Goal: Transaction & Acquisition: Purchase product/service

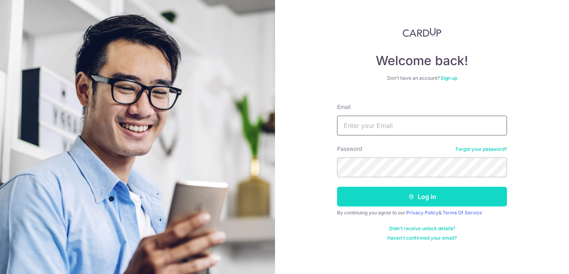
type input "[DOMAIN_NAME][EMAIL_ADDRESS][DOMAIN_NAME]"
click at [406, 202] on button "Log in" at bounding box center [422, 197] width 170 height 20
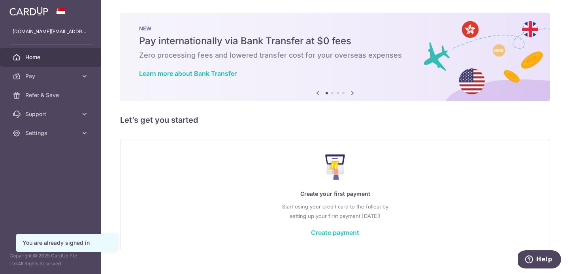
click at [326, 234] on link "Create payment" at bounding box center [335, 233] width 48 height 8
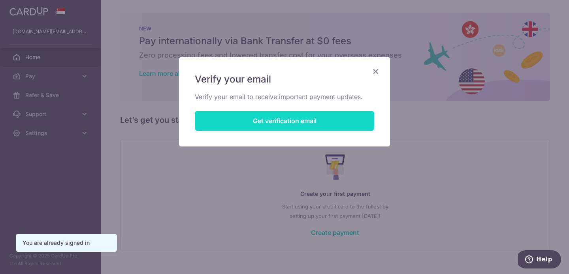
click at [325, 122] on button "Get verification email" at bounding box center [284, 121] width 179 height 20
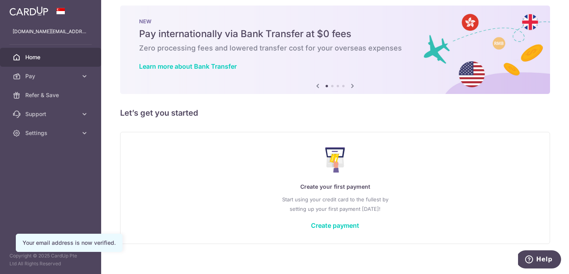
scroll to position [13, 0]
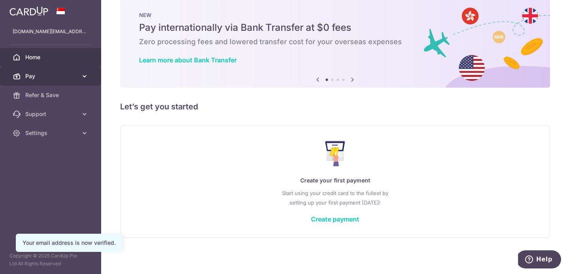
click at [78, 79] on link "Pay" at bounding box center [50, 76] width 101 height 19
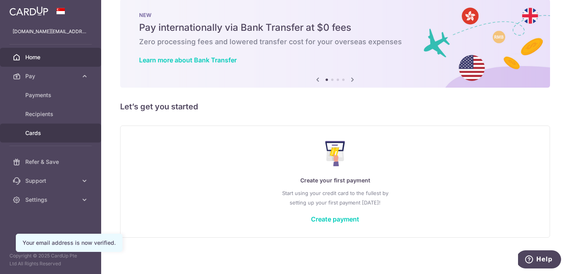
click at [68, 134] on span "Cards" at bounding box center [51, 133] width 52 height 8
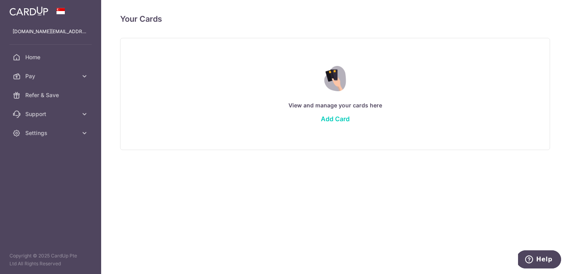
click at [336, 114] on div "View and manage your cards here Add Card" at bounding box center [335, 94] width 410 height 68
click at [336, 119] on link "Add Card" at bounding box center [335, 119] width 29 height 8
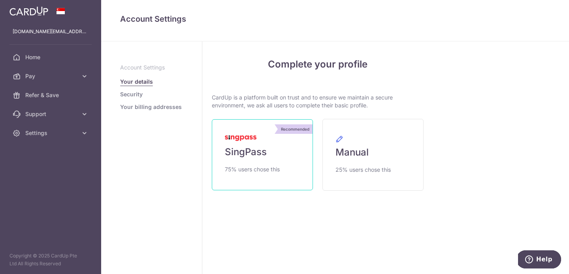
click at [283, 156] on link "Recommended SingPass 75% users chose this" at bounding box center [262, 154] width 101 height 71
click at [269, 160] on link "Recommended SingPass 75% users chose this" at bounding box center [262, 154] width 101 height 71
click at [272, 141] on link "Recommended SingPass 75% users chose this" at bounding box center [262, 154] width 101 height 71
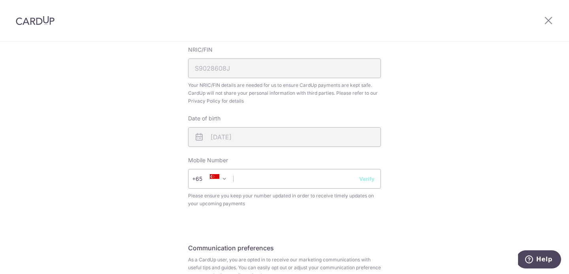
scroll to position [343, 0]
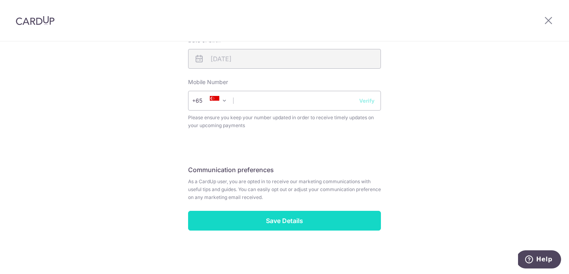
click at [291, 221] on input "Save Details" at bounding box center [284, 221] width 193 height 20
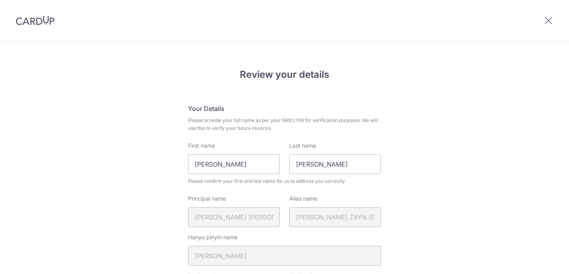
scroll to position [355, 0]
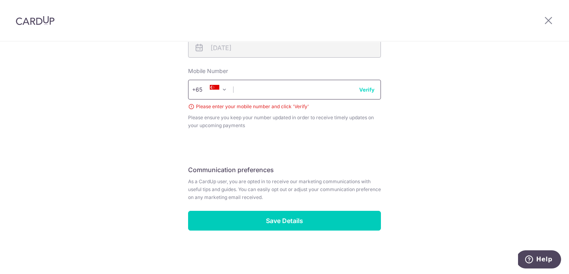
click at [253, 87] on input "text" at bounding box center [284, 90] width 193 height 20
type input "90887477"
click at [366, 91] on button "Verify" at bounding box center [366, 90] width 15 height 8
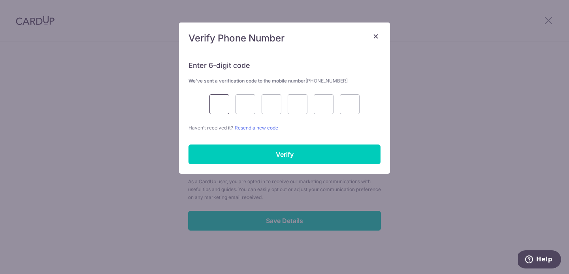
click at [219, 105] on input "text" at bounding box center [219, 104] width 20 height 20
type input "4"
type input "3"
type input "5"
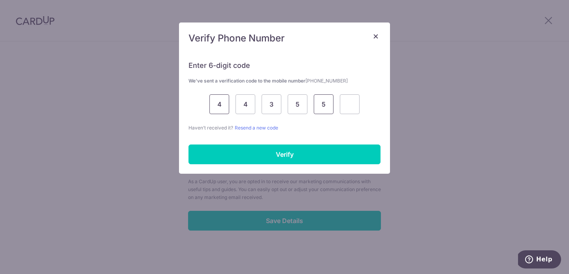
type input "5"
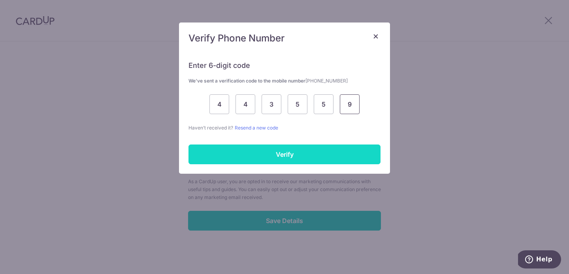
type input "9"
click at [264, 158] on input "Verify" at bounding box center [285, 155] width 192 height 20
click at [260, 158] on input "Verify" at bounding box center [285, 155] width 192 height 20
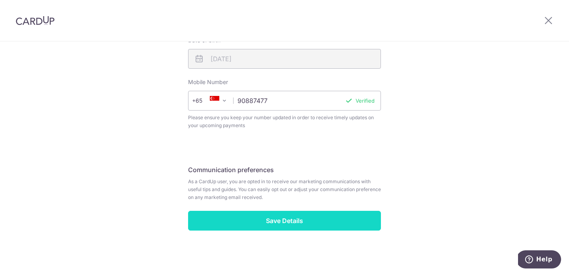
click at [287, 221] on input "Save Details" at bounding box center [284, 221] width 193 height 20
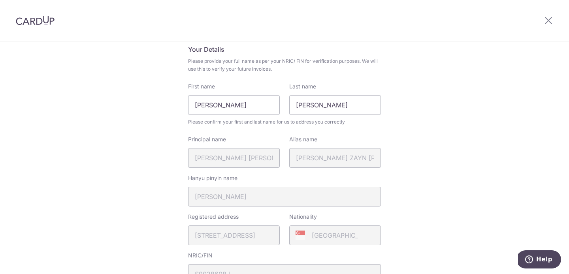
scroll to position [0, 0]
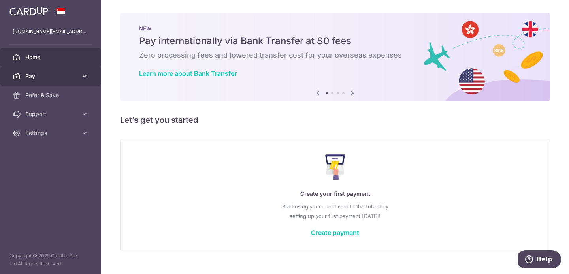
click at [78, 73] on link "Pay" at bounding box center [50, 76] width 101 height 19
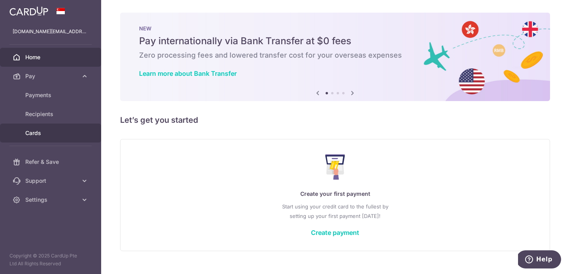
click at [47, 130] on span "Cards" at bounding box center [51, 133] width 52 height 8
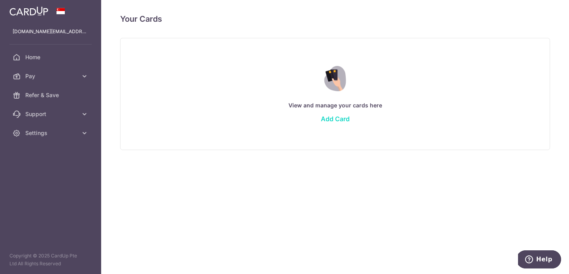
click at [323, 117] on link "Add Card" at bounding box center [335, 119] width 29 height 8
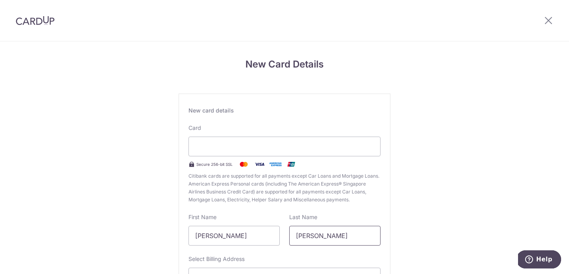
click at [325, 245] on input "[PERSON_NAME]" at bounding box center [334, 236] width 91 height 20
drag, startPoint x: 279, startPoint y: 236, endPoint x: 170, endPoint y: 242, distance: 109.3
click at [170, 242] on div "New Card Details New card details Card Secure 256-bit SSL Citibank cards are su…" at bounding box center [284, 207] width 569 height 332
type input "W"
type input "Louis Chee Hoo"
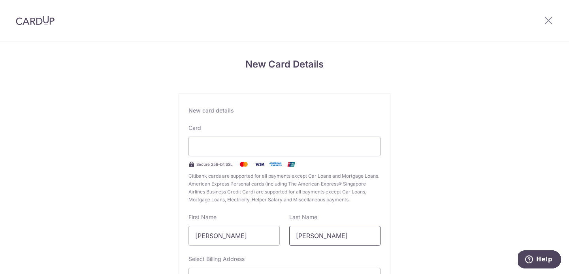
type input "Wong"
click at [234, 211] on div "New card details Card Secure 256-bit SSL Citibank cards are supported for all p…" at bounding box center [285, 215] width 212 height 243
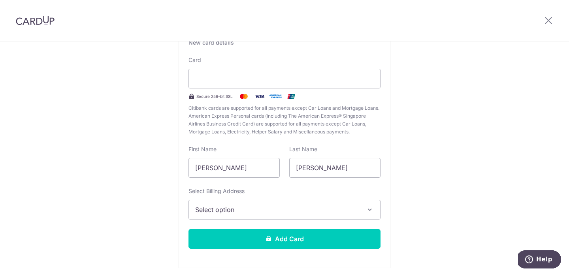
scroll to position [88, 0]
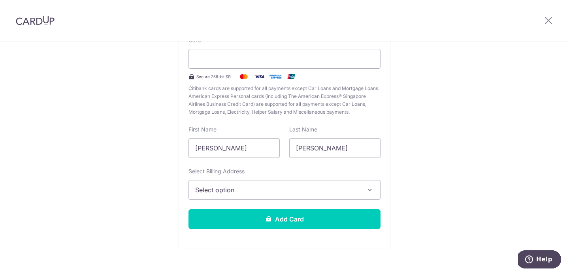
click at [235, 192] on span "Select option" at bounding box center [277, 189] width 164 height 9
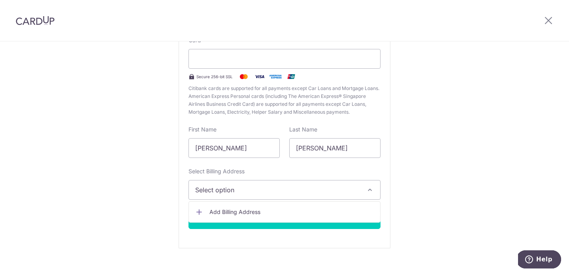
click at [244, 209] on span "Add Billing Address" at bounding box center [291, 212] width 164 height 8
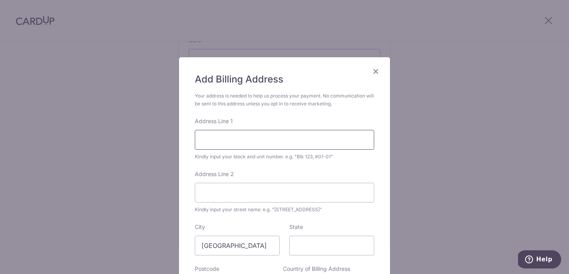
click at [243, 133] on input "Address Line 1" at bounding box center [284, 140] width 179 height 20
type input "107 Tampines Street 86 07-15"
type input "Alps Residence"
type input "528533"
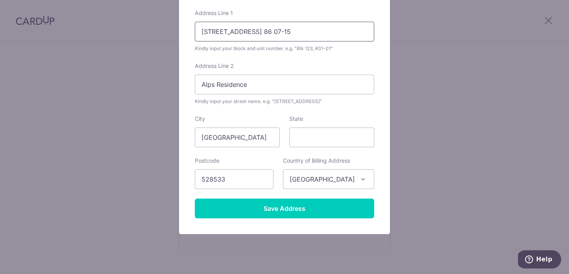
scroll to position [108, 0]
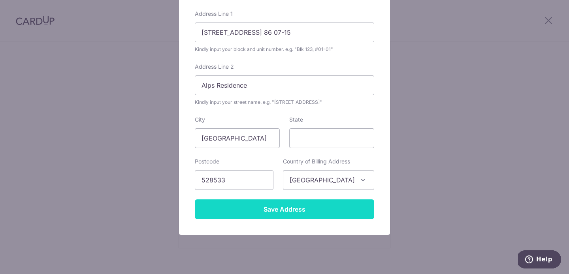
click at [273, 211] on input "Save Address" at bounding box center [284, 210] width 179 height 20
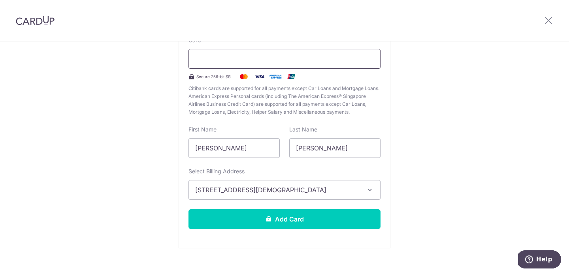
click at [337, 53] on div at bounding box center [285, 59] width 192 height 20
click at [330, 64] on div at bounding box center [285, 59] width 192 height 20
click at [447, 145] on div "New Card Details New card details Card Secure 256-bit SSL Citibank cards are su…" at bounding box center [284, 120] width 569 height 332
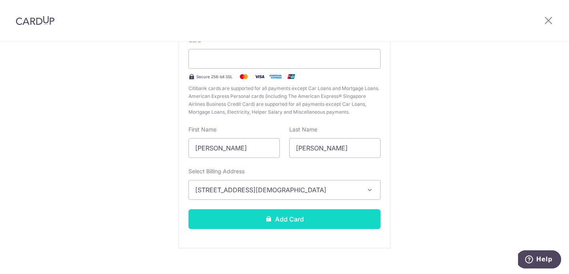
click at [290, 223] on button "Add Card" at bounding box center [285, 219] width 192 height 20
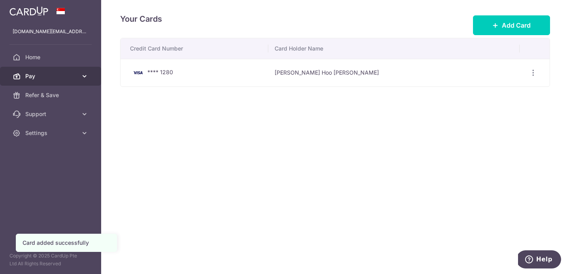
click at [54, 79] on span "Pay" at bounding box center [51, 76] width 52 height 8
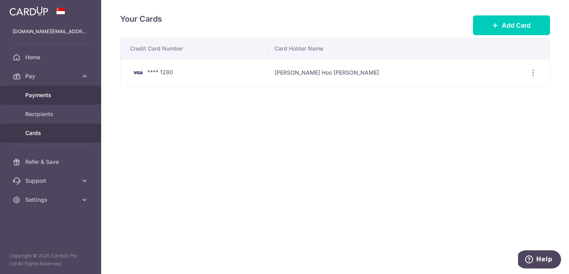
click at [49, 92] on span "Payments" at bounding box center [51, 95] width 52 height 8
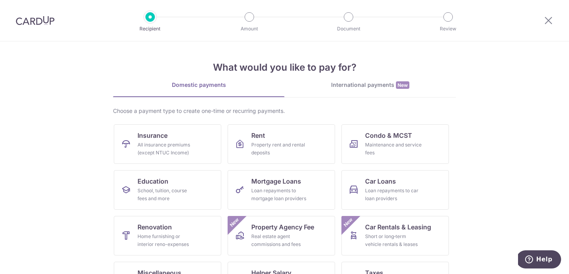
click at [36, 24] on img at bounding box center [35, 20] width 39 height 9
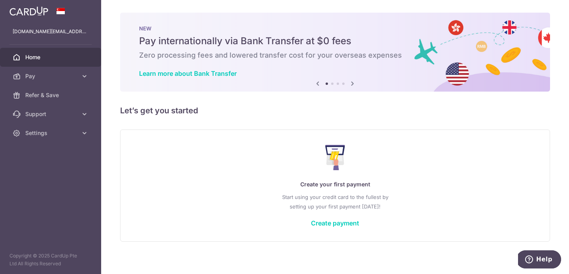
click at [34, 13] on img at bounding box center [28, 10] width 39 height 9
click at [319, 218] on div "Create your first payment Start using your credit card to the fullest by settin…" at bounding box center [335, 186] width 410 height 94
click at [319, 226] on link "Create payment" at bounding box center [335, 223] width 48 height 8
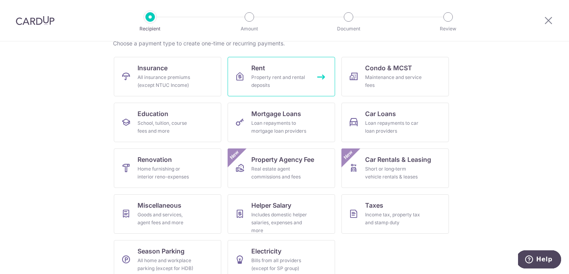
scroll to position [79, 0]
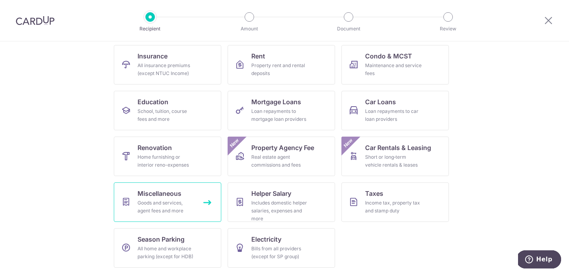
click at [196, 203] on link "Miscellaneous Goods and services, agent fees and more" at bounding box center [168, 203] width 108 height 40
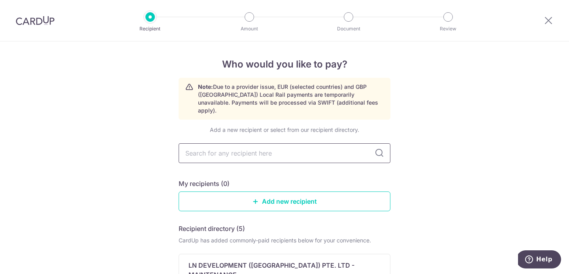
click at [237, 148] on input "text" at bounding box center [285, 153] width 212 height 20
type input "Xpress"
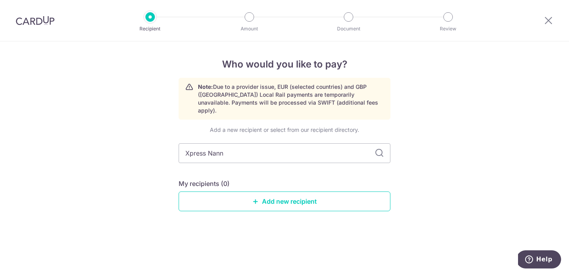
type input "Xpress Nanny"
drag, startPoint x: 234, startPoint y: 144, endPoint x: 158, endPoint y: 144, distance: 75.9
click at [159, 144] on div "Who would you like to pay? Note: Due to a provider issue, EUR (selected countri…" at bounding box center [284, 157] width 569 height 233
paste input "Confinement"
type input "Xpress Confinement Nanny"
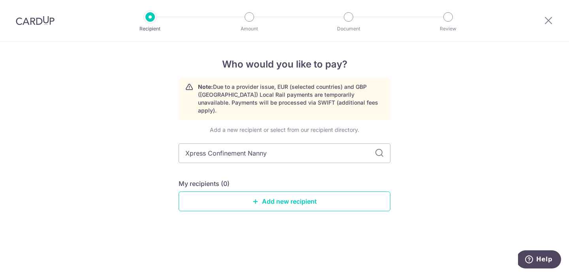
click at [380, 149] on icon at bounding box center [379, 153] width 9 height 9
click at [346, 150] on input "Xpress Confinement Nanny" at bounding box center [285, 153] width 212 height 20
click at [360, 179] on div "My recipients (0)" at bounding box center [285, 183] width 212 height 9
click at [323, 193] on link "Add new recipient" at bounding box center [285, 202] width 212 height 20
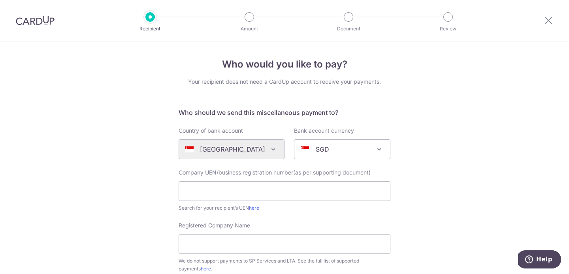
scroll to position [30, 0]
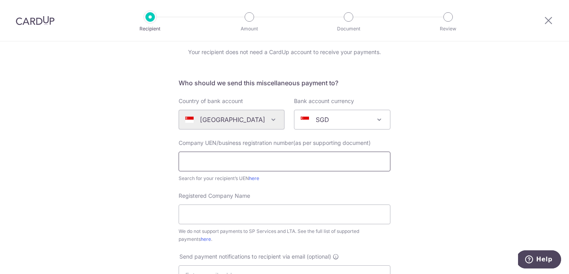
click at [287, 158] on input "text" at bounding box center [285, 162] width 212 height 20
paste input "201020313H"
type input "201020313H"
click at [277, 187] on form "Who should we send this miscellaneous payment to? Country of bank account Alger…" at bounding box center [285, 271] width 212 height 387
click at [265, 209] on input "Registered Company Name" at bounding box center [285, 215] width 212 height 20
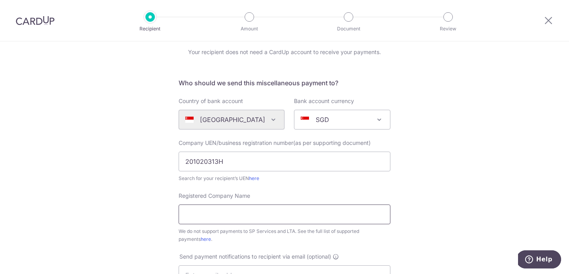
paste input "XPRESS GROUP PTE LTD"
type input "XPRESS GROUP PTE LTD"
click at [106, 228] on div "Who would you like to pay? Your recipient does not need a CardUp account to rec…" at bounding box center [284, 257] width 569 height 490
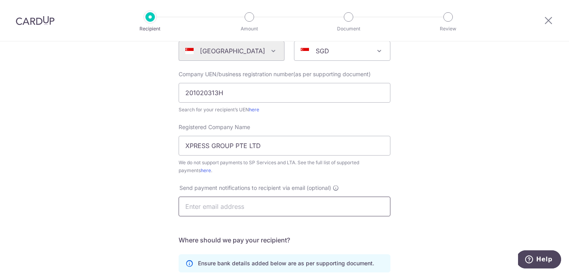
click at [216, 206] on input "text" at bounding box center [285, 207] width 212 height 20
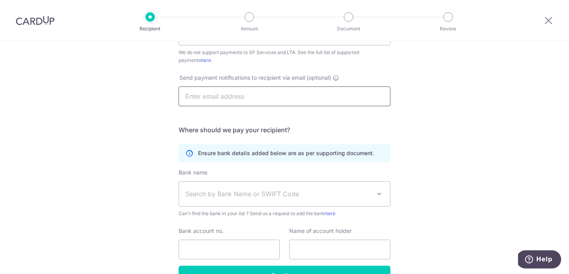
scroll to position [212, 0]
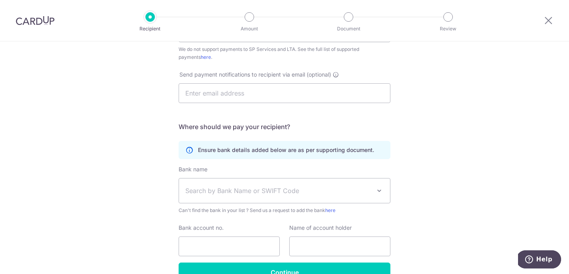
click at [289, 193] on span "Search by Bank Name or SWIFT Code" at bounding box center [278, 190] width 186 height 9
click at [414, 171] on div "Who would you like to pay? Your recipient does not need a CardUp account to rec…" at bounding box center [284, 75] width 569 height 490
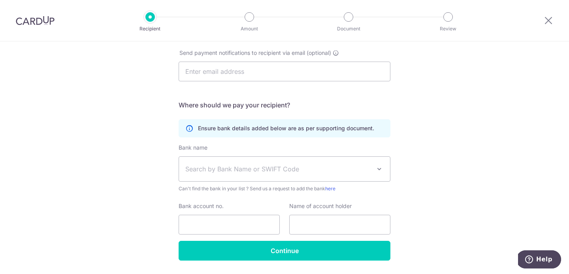
scroll to position [243, 0]
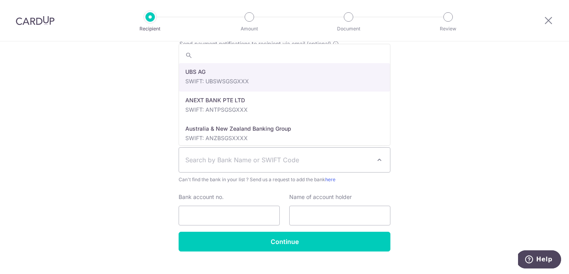
click at [339, 155] on span "Search by Bank Name or SWIFT Code" at bounding box center [278, 159] width 186 height 9
paste input "OCBC"
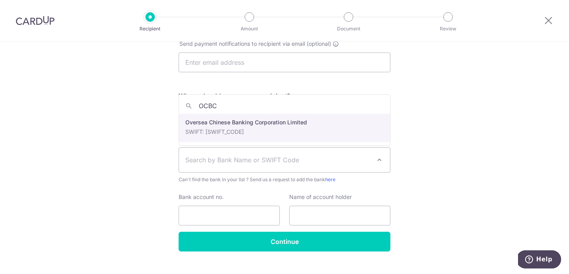
type input "OCBC"
select select "12"
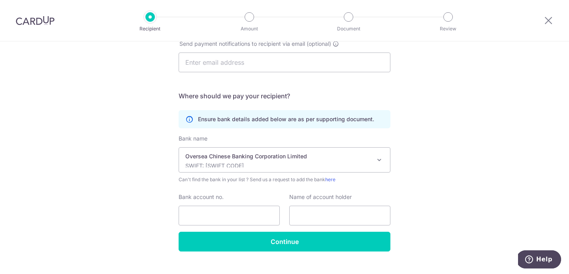
scroll to position [257, 0]
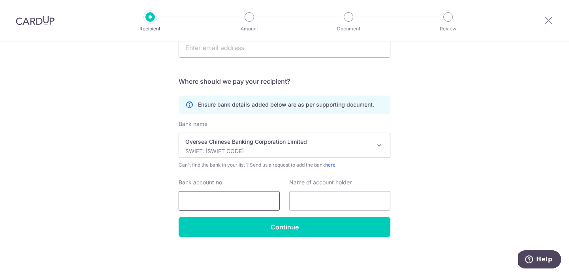
click at [206, 200] on input "Bank account no." at bounding box center [229, 201] width 101 height 20
paste input "588-076059-001"
type input "588-076059-001"
click at [300, 202] on input "text" at bounding box center [339, 201] width 101 height 20
paste input "XPRESS GROUP PTE LTD"
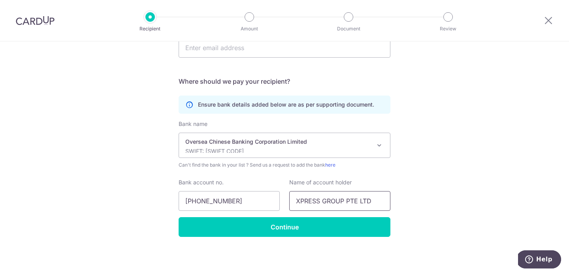
type input "XPRESS GROUP PTE LTD"
click at [394, 181] on div "Name of account holder XPRESS GROUP PTE LTD" at bounding box center [340, 195] width 111 height 32
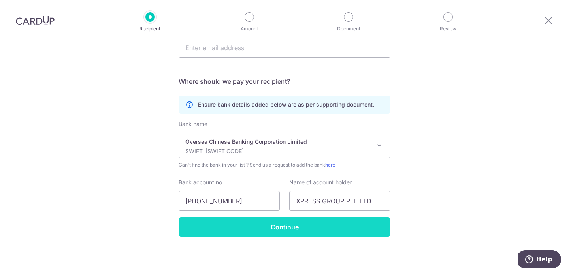
click at [310, 230] on input "Continue" at bounding box center [285, 227] width 212 height 20
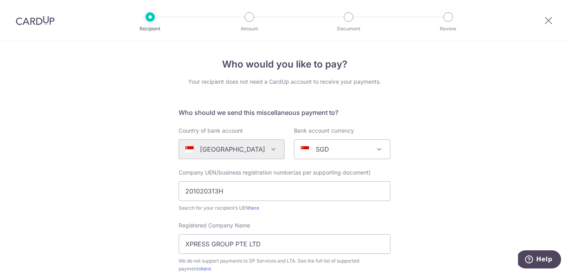
scroll to position [276, 0]
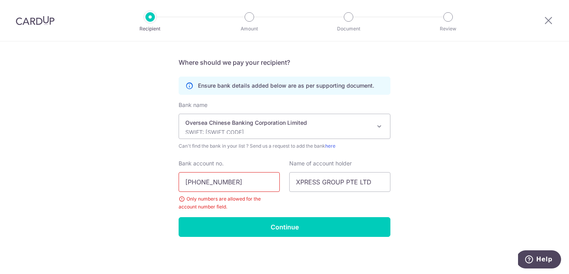
click at [227, 182] on input "[PHONE_NUMBER]" at bounding box center [229, 182] width 101 height 20
click at [264, 179] on input "588076059001" at bounding box center [229, 182] width 101 height 20
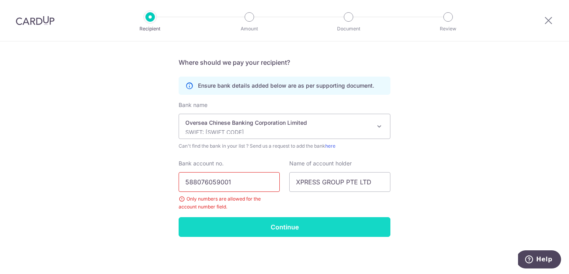
type input "588076059001"
click at [260, 232] on input "Continue" at bounding box center [285, 227] width 212 height 20
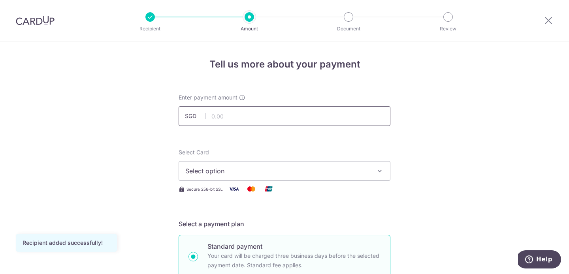
click at [262, 110] on input "text" at bounding box center [285, 116] width 212 height 20
type input "2,688.00"
click at [249, 172] on span "Select option" at bounding box center [277, 170] width 184 height 9
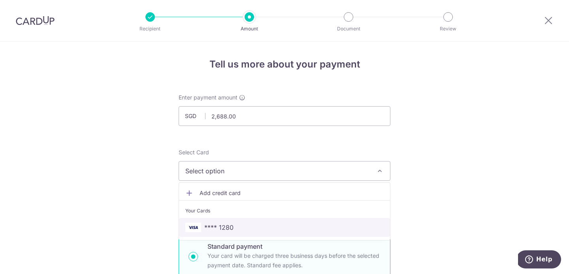
click at [244, 225] on span "**** 1280" at bounding box center [284, 227] width 198 height 9
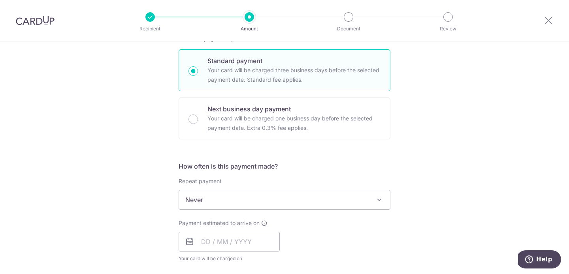
scroll to position [207, 0]
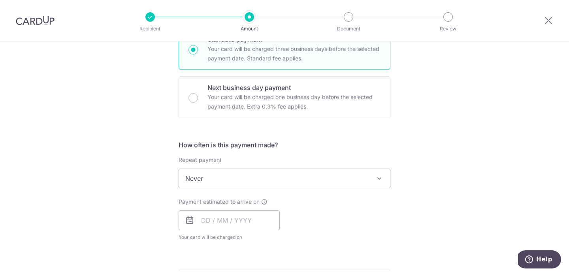
click at [321, 184] on span "Never" at bounding box center [284, 178] width 211 height 19
click at [253, 228] on input "text" at bounding box center [229, 221] width 101 height 20
click at [350, 229] on div "Payment estimated to arrive on Prev Next Sep Oct Nov Dec 2025 2026 2027 2028 20…" at bounding box center [284, 219] width 221 height 43
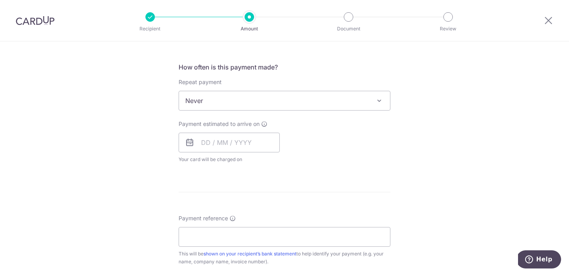
scroll to position [301, 0]
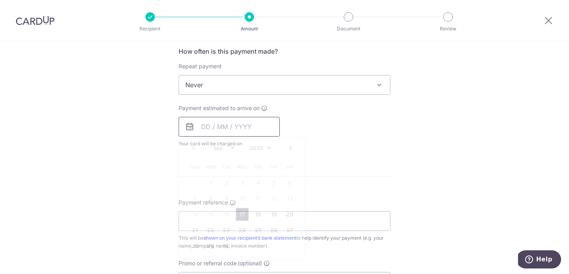
click at [202, 127] on input "text" at bounding box center [229, 127] width 101 height 20
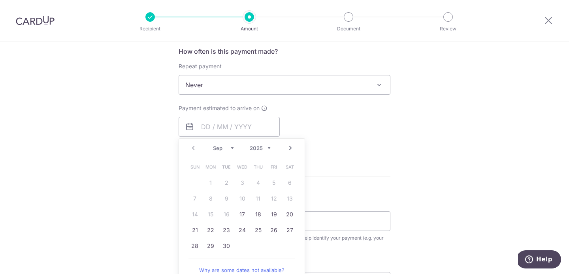
click at [257, 198] on table "Sun Mon Tue Wed Thu Fri Sat 1 2 3 4 5 6 7 8 9 10 11 12 13 14 15 16 17 18 19 20 …" at bounding box center [242, 206] width 111 height 95
click at [359, 155] on form "Enter payment amount SGD 2,688.00 2688.00 Recipient added successfully! Select …" at bounding box center [285, 106] width 212 height 626
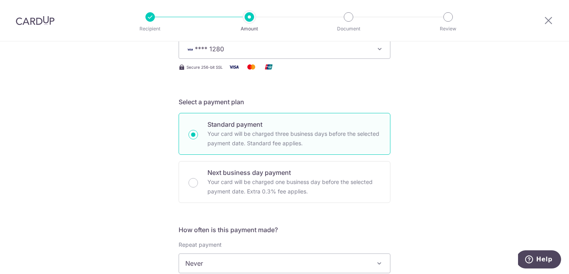
scroll to position [236, 0]
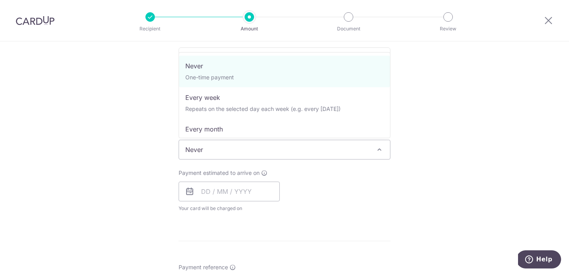
click at [264, 155] on span "Never" at bounding box center [284, 149] width 211 height 19
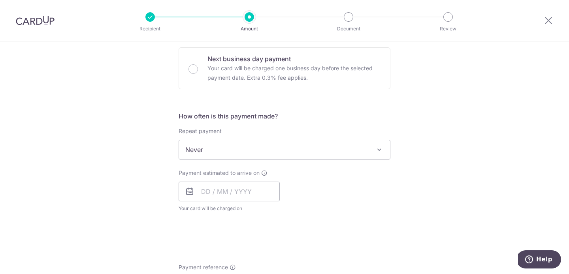
click at [288, 187] on div "Payment estimated to arrive on Prev Next Sep Oct Nov Dec 2025 2026 2027 2028 20…" at bounding box center [284, 190] width 221 height 43
click at [244, 187] on input "text" at bounding box center [229, 192] width 101 height 20
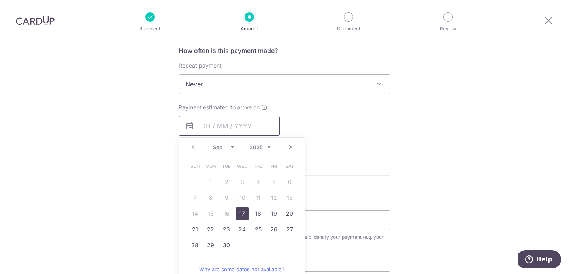
scroll to position [302, 0]
click at [260, 195] on table "Sun Mon Tue Wed Thu Fri Sat 1 2 3 4 5 6 7 8 9 10 11 12 13 14 15 16 17 18 19 20 …" at bounding box center [242, 205] width 111 height 95
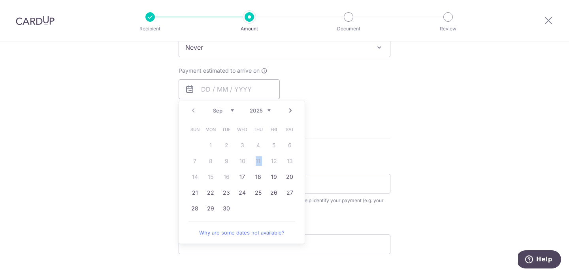
scroll to position [341, 0]
click at [259, 232] on link "Why are some dates not available?" at bounding box center [242, 230] width 107 height 16
click at [47, 27] on div at bounding box center [35, 20] width 70 height 41
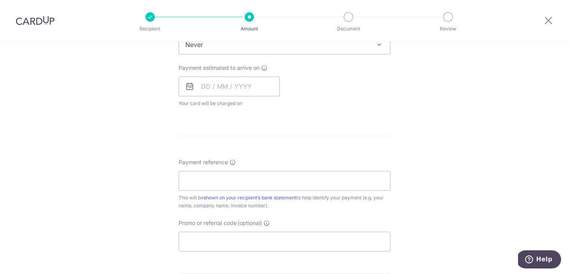
click at [47, 19] on img at bounding box center [35, 20] width 39 height 9
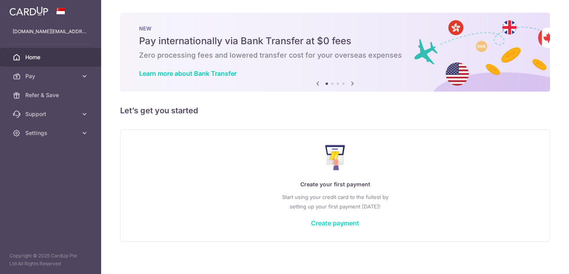
click at [323, 219] on link "Create payment" at bounding box center [335, 223] width 48 height 8
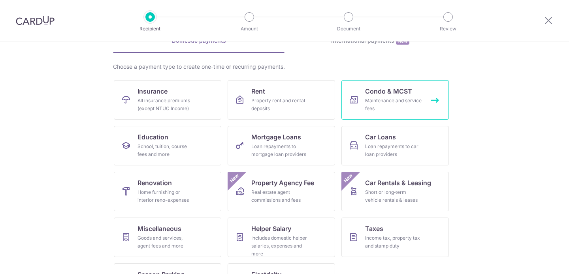
scroll to position [53, 0]
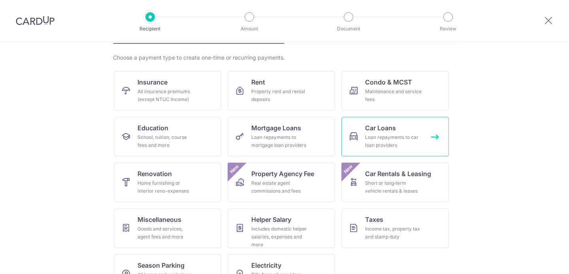
click at [394, 136] on div "Loan repayments to car loan providers" at bounding box center [393, 142] width 57 height 16
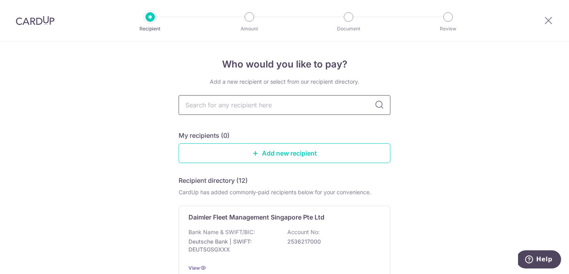
click at [302, 109] on input "text" at bounding box center [285, 105] width 212 height 20
type input "o"
type input "ocbc car loan"
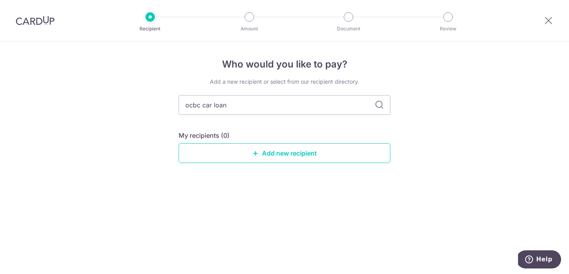
click at [381, 107] on icon at bounding box center [379, 104] width 9 height 9
click at [329, 101] on input "ocbc car loan" at bounding box center [285, 105] width 212 height 20
click at [304, 156] on link "Add new recipient" at bounding box center [285, 153] width 212 height 20
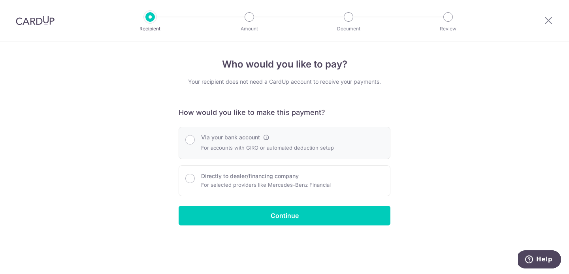
click at [278, 138] on div "Via your bank account" at bounding box center [267, 138] width 133 height 8
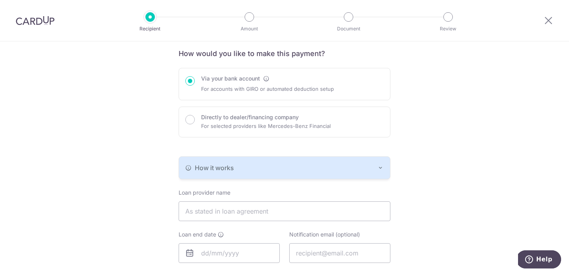
scroll to position [60, 0]
click at [283, 168] on div "How it works" at bounding box center [284, 166] width 198 height 9
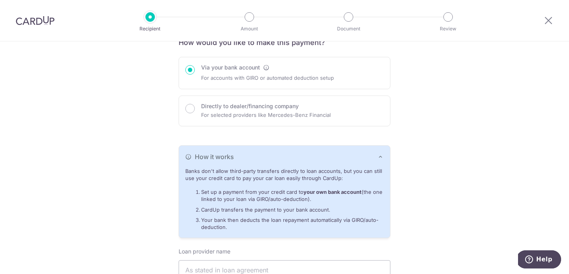
scroll to position [67, 0]
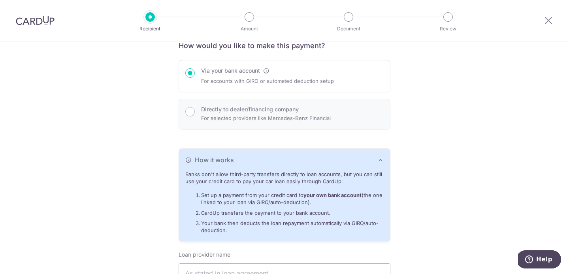
click at [310, 114] on p "For selected providers like Mercedes-Benz Financial" at bounding box center [266, 117] width 130 height 9
radio input "false"
radio input "true"
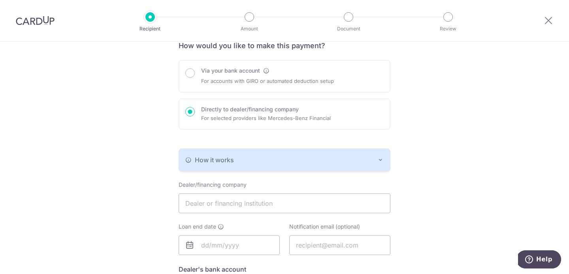
click at [315, 159] on div "How it works" at bounding box center [284, 159] width 198 height 9
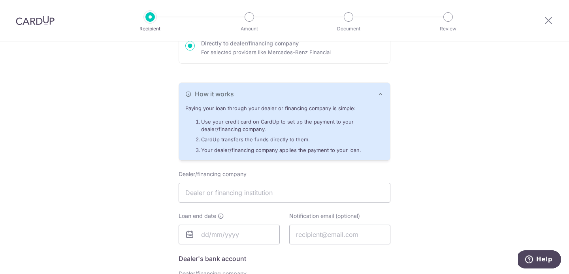
scroll to position [156, 0]
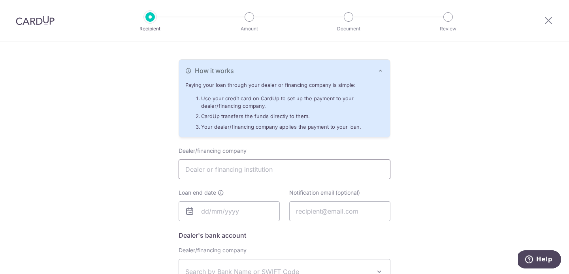
click at [293, 170] on input "text" at bounding box center [285, 170] width 212 height 20
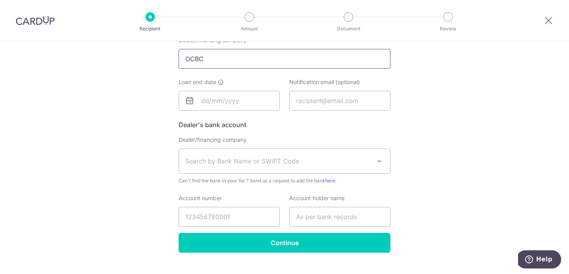
type input "OCBC"
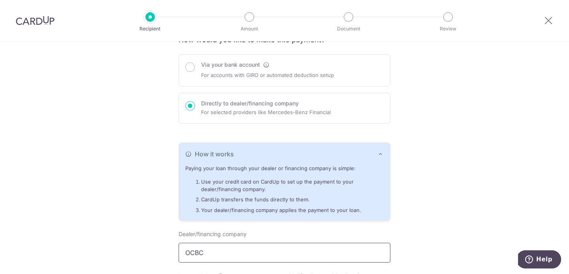
scroll to position [32, 0]
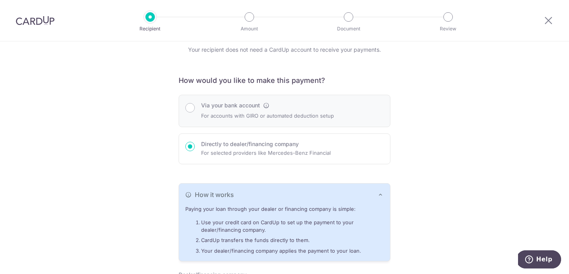
click at [222, 111] on p "For accounts with GIRO or automated deduction setup" at bounding box center [267, 115] width 133 height 9
radio input "true"
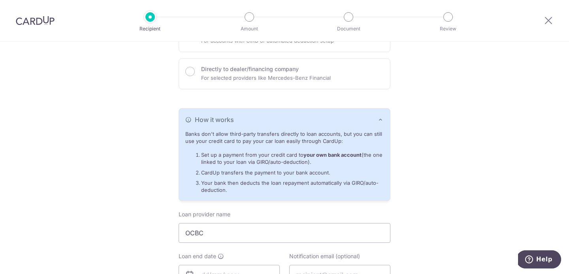
scroll to position [154, 0]
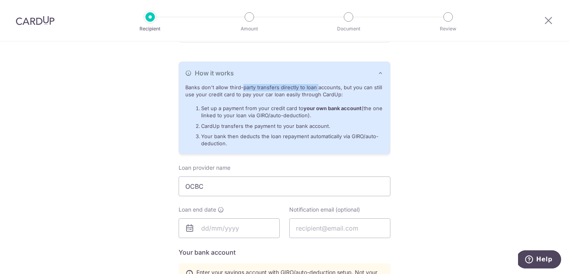
drag, startPoint x: 218, startPoint y: 87, endPoint x: 293, endPoint y: 87, distance: 75.1
click at [293, 87] on p "Banks don't allow third-party transfers directly to loan accounts, but you can …" at bounding box center [284, 91] width 198 height 15
click at [279, 111] on li "Set up a payment from your credit card to your own bank account (the one linked…" at bounding box center [292, 112] width 183 height 15
click at [248, 190] on input "OCBC" at bounding box center [285, 187] width 212 height 20
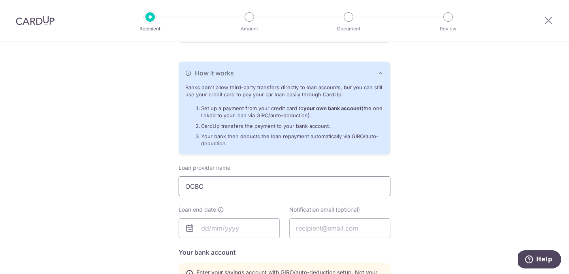
click at [248, 190] on input "OCBC" at bounding box center [285, 187] width 212 height 20
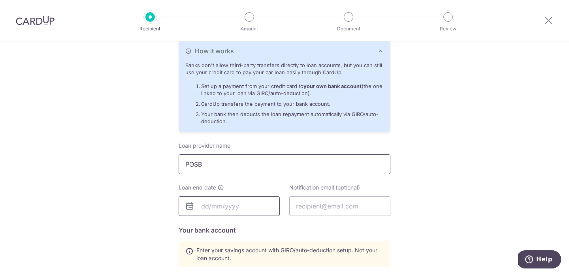
type input "POSB"
click at [223, 205] on input "text" at bounding box center [229, 206] width 101 height 20
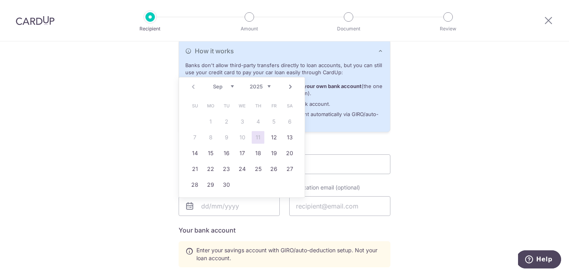
click at [270, 84] on select "2025 2026 2027 2028 2029 2030 2031 2032 2033 2034 2035" at bounding box center [260, 86] width 21 height 6
click at [192, 86] on link "Prev" at bounding box center [193, 86] width 9 height 9
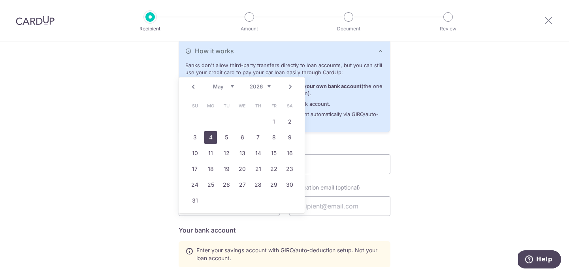
click at [210, 136] on link "4" at bounding box center [210, 137] width 13 height 13
type input "[DATE]"
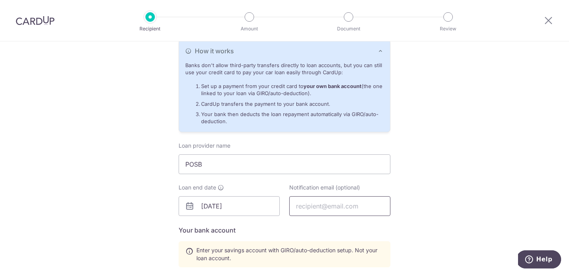
click at [321, 210] on input "text" at bounding box center [339, 206] width 101 height 20
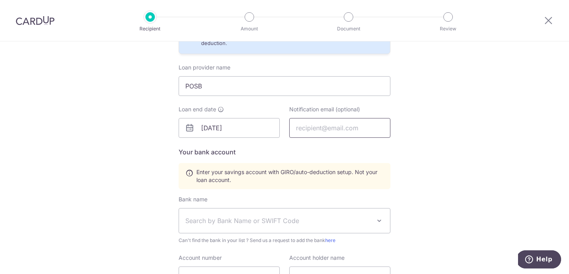
scroll to position [278, 0]
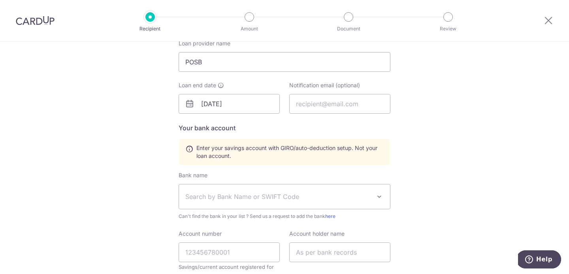
click at [306, 201] on span "Search by Bank Name or SWIFT Code" at bounding box center [278, 196] width 186 height 9
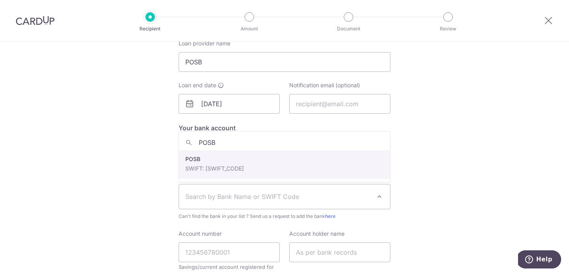
type input "POSB"
select select "19"
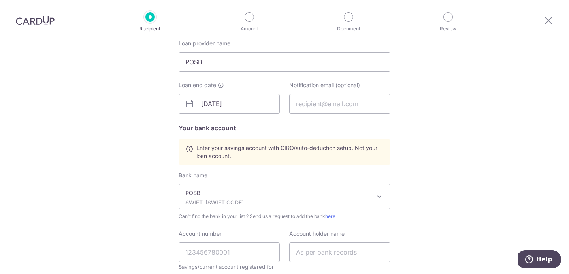
scroll to position [360, 0]
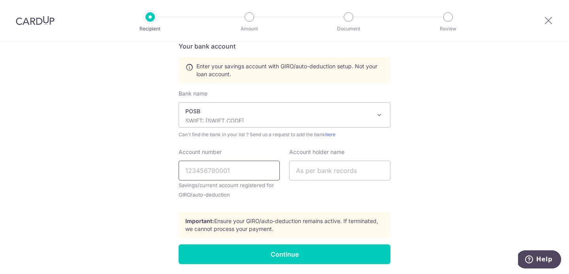
click at [244, 177] on input "Account number" at bounding box center [229, 171] width 101 height 20
type input "118716426"
click at [310, 173] on input "text" at bounding box center [339, 171] width 101 height 20
type input "L"
type input "Louis Wong Chee Hoo"
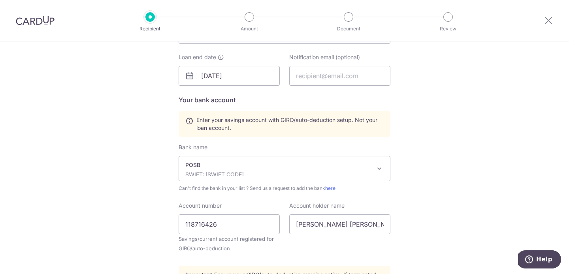
scroll to position [387, 0]
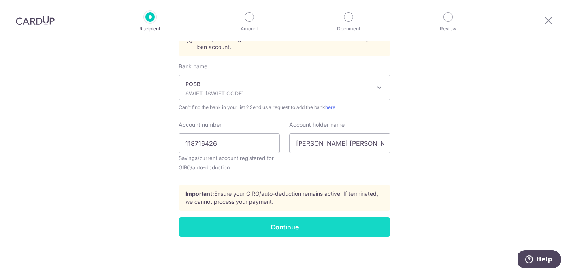
click at [309, 224] on input "Continue" at bounding box center [285, 227] width 212 height 20
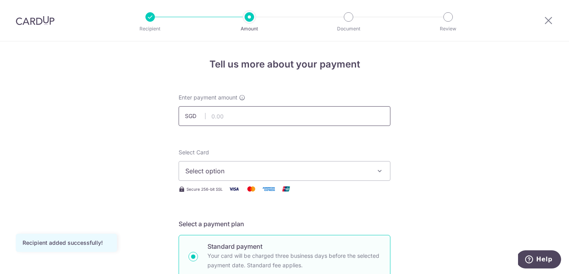
click at [283, 126] on input "text" at bounding box center [285, 116] width 212 height 20
type input "731.20"
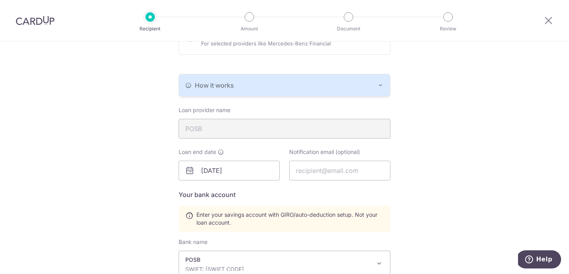
scroll to position [148, 0]
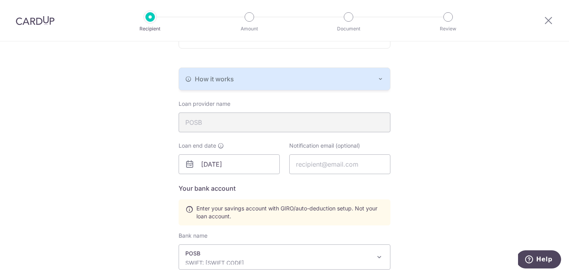
click at [315, 87] on button "How it works" at bounding box center [284, 79] width 211 height 22
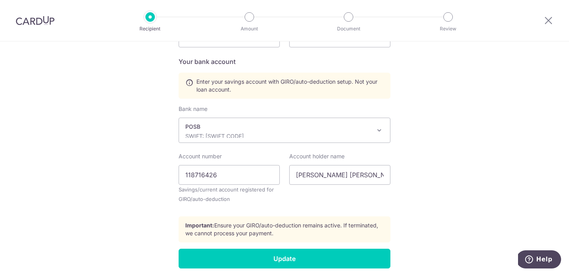
scroll to position [350, 0]
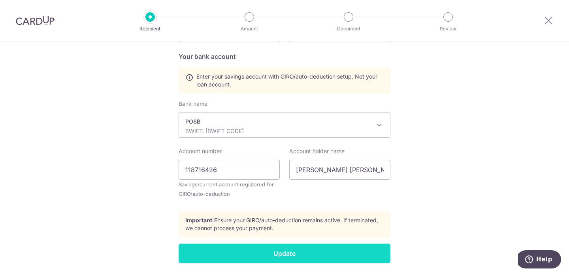
click at [310, 247] on input "Update" at bounding box center [285, 254] width 212 height 20
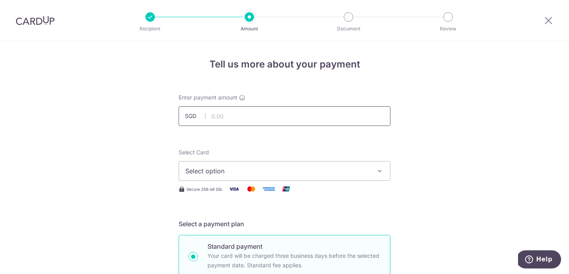
click at [289, 116] on input "text" at bounding box center [285, 116] width 212 height 20
type input "731.20"
click at [314, 177] on button "Select option" at bounding box center [285, 171] width 212 height 20
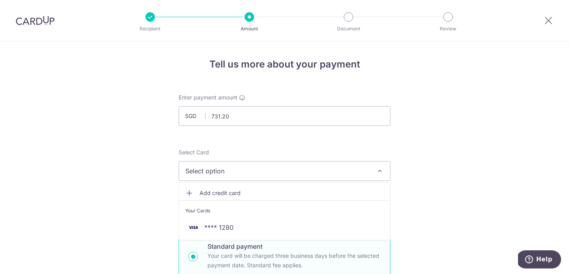
click at [305, 218] on li "Your Cards" at bounding box center [284, 209] width 211 height 18
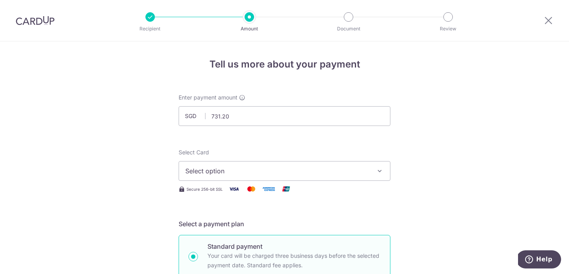
click at [315, 178] on button "Select option" at bounding box center [285, 171] width 212 height 20
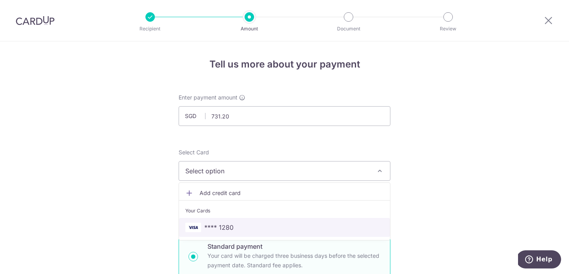
click at [306, 223] on link "**** 1280" at bounding box center [284, 227] width 211 height 19
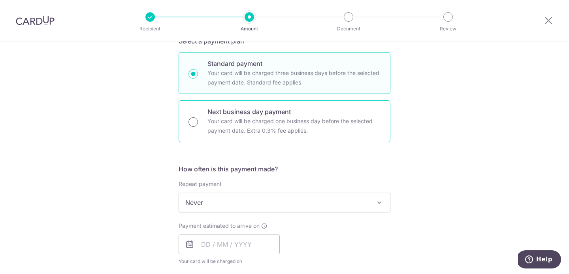
scroll to position [189, 0]
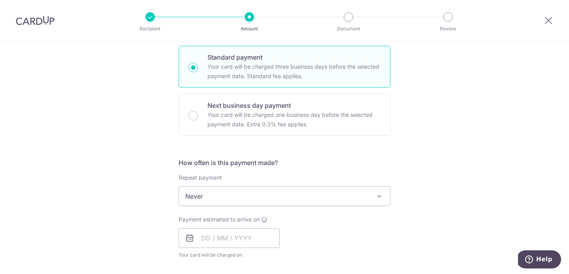
click at [204, 198] on span "Never" at bounding box center [284, 196] width 211 height 19
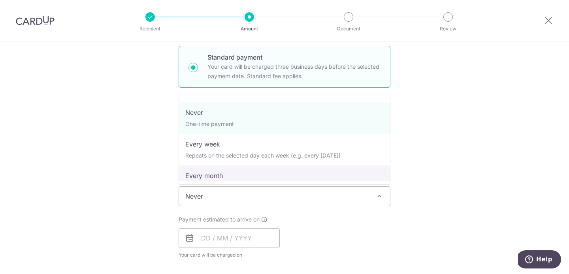
select select "3"
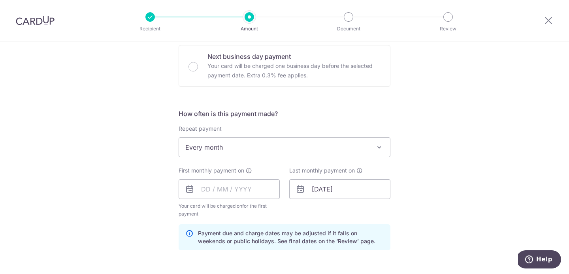
scroll to position [244, 0]
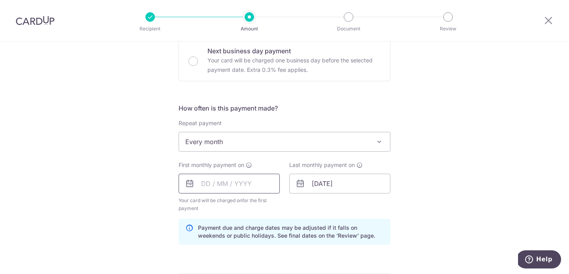
click at [204, 185] on input "text" at bounding box center [229, 184] width 101 height 20
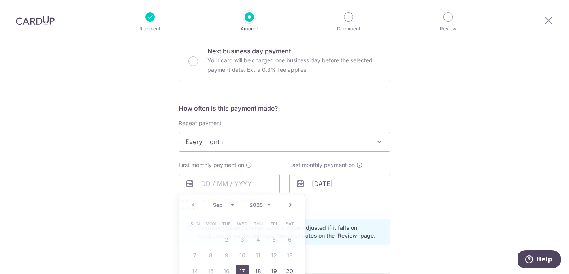
click at [339, 210] on div "Last monthly payment on 04/05/2026" at bounding box center [340, 186] width 111 height 51
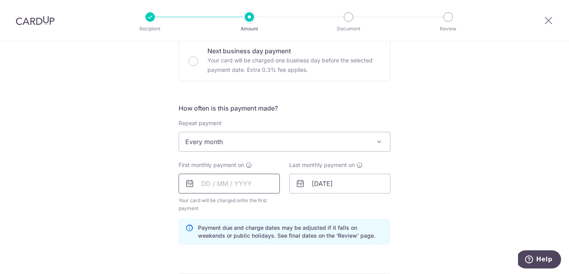
click at [215, 189] on input "text" at bounding box center [229, 184] width 101 height 20
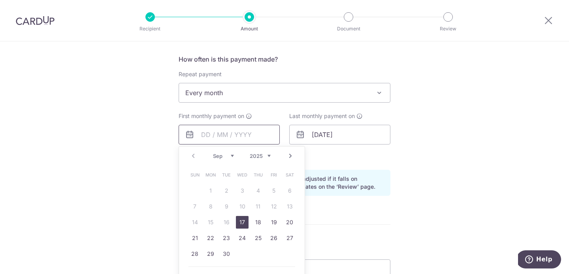
scroll to position [302, 0]
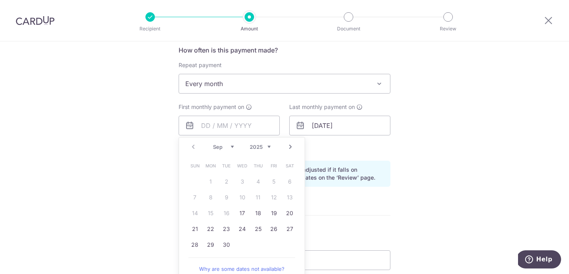
click at [292, 148] on link "Next" at bounding box center [290, 146] width 9 height 9
click at [191, 146] on link "Prev" at bounding box center [193, 146] width 9 height 9
click at [245, 229] on link "24" at bounding box center [242, 229] width 13 height 13
type input "24/09/2025"
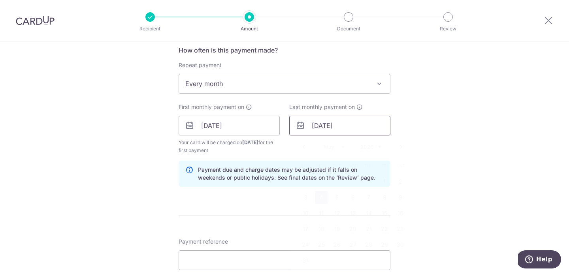
click at [346, 125] on input "04/05/2026" at bounding box center [339, 126] width 101 height 20
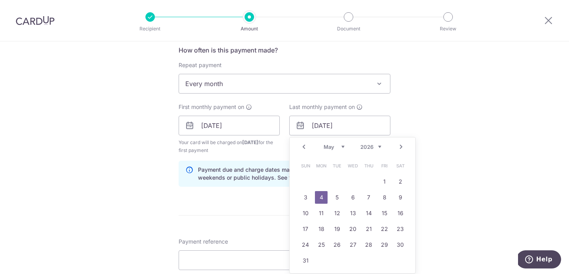
click at [302, 146] on link "Prev" at bounding box center [303, 146] width 9 height 9
click at [355, 243] on link "29" at bounding box center [353, 245] width 13 height 13
type input "29/04/2026"
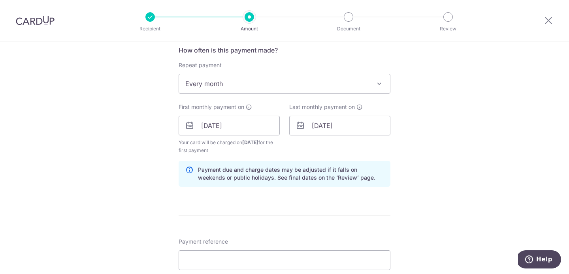
click at [451, 122] on div "Tell us more about your payment Enter payment amount SGD 731.20 731.20 Select C…" at bounding box center [284, 117] width 569 height 755
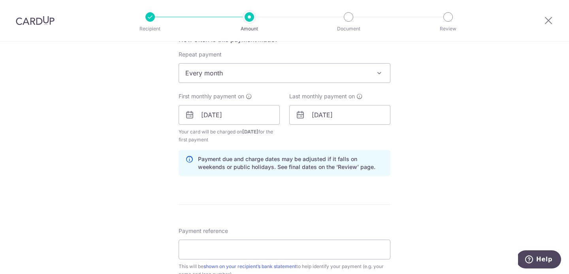
scroll to position [314, 0]
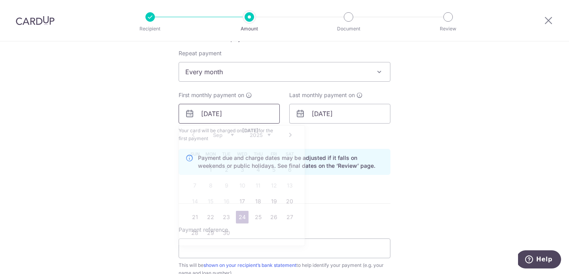
click at [251, 118] on input "24/09/2025" at bounding box center [229, 114] width 101 height 20
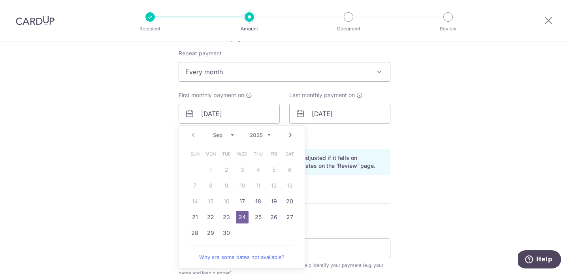
click at [290, 134] on link "Next" at bounding box center [290, 134] width 9 height 9
click at [243, 167] on link "1" at bounding box center [242, 170] width 13 height 13
type input "01/10/2025"
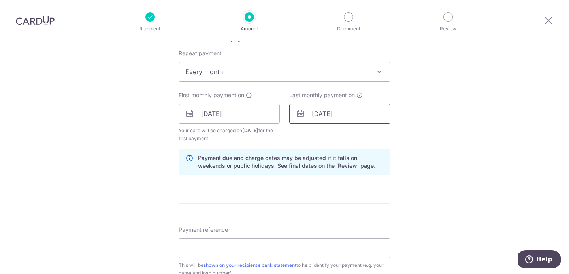
click at [358, 115] on input "29/04/2026" at bounding box center [339, 114] width 101 height 20
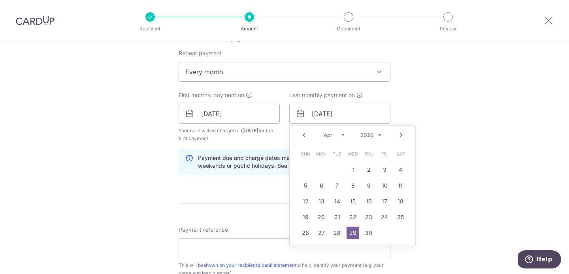
click at [398, 134] on link "Next" at bounding box center [400, 134] width 9 height 9
click at [318, 189] on link "4" at bounding box center [321, 185] width 13 height 13
type input "04/05/2026"
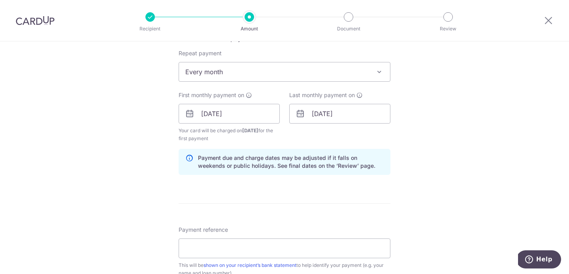
click at [407, 140] on div "Tell us more about your payment Enter payment amount SGD 731.20 731.20 Select C…" at bounding box center [284, 105] width 569 height 755
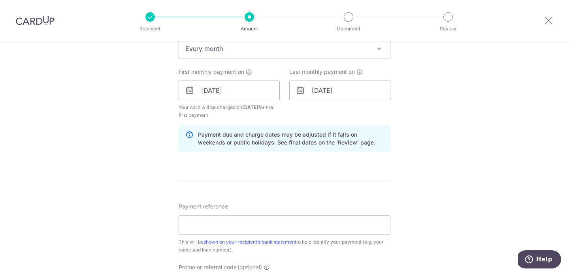
scroll to position [345, 0]
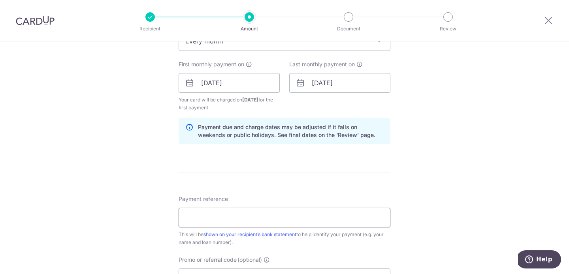
click at [307, 219] on input "Payment reference" at bounding box center [285, 218] width 212 height 20
click at [455, 141] on div "Tell us more about your payment Enter payment amount SGD 731.20 731.20 Select C…" at bounding box center [284, 74] width 569 height 755
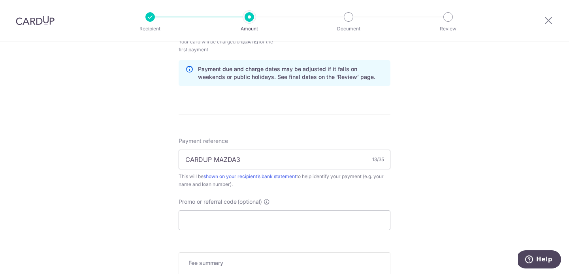
scroll to position [418, 0]
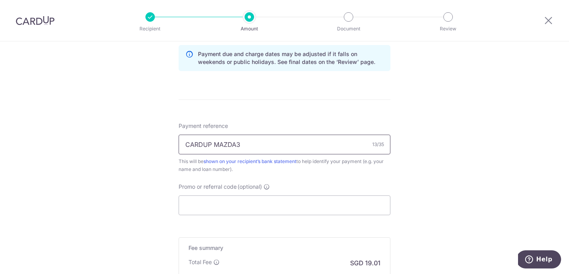
click at [333, 143] on input "CARDUP MAZDA3" at bounding box center [285, 145] width 212 height 20
type input "CARDUP MAZDA3 LOAN"
click at [345, 184] on div "Promo or referral code (optional) The discounted fee will be shown on the revie…" at bounding box center [285, 199] width 212 height 32
click at [230, 206] on input "Promo or referral code (optional)" at bounding box center [285, 206] width 212 height 20
paste input "REC185"
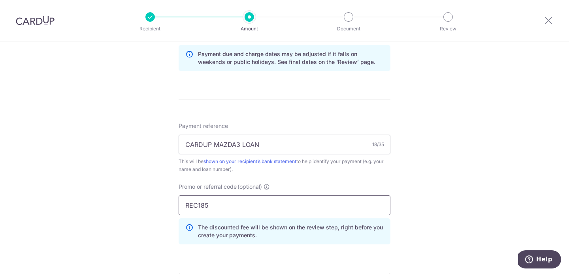
type input "REC185"
click at [328, 179] on div "Payment reference CARDUP MAZDA3 LOAN 18/35 This will be shown on your recipient…" at bounding box center [285, 186] width 212 height 129
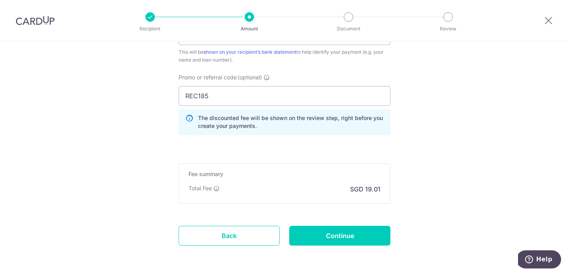
scroll to position [530, 0]
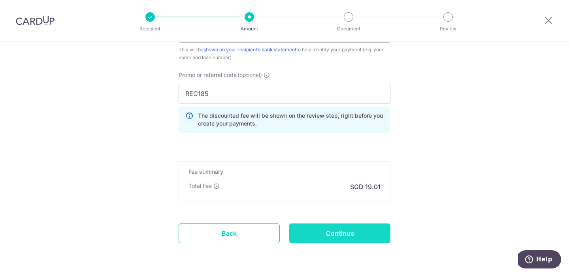
click at [331, 234] on input "Continue" at bounding box center [339, 234] width 101 height 20
type input "Create Schedule"
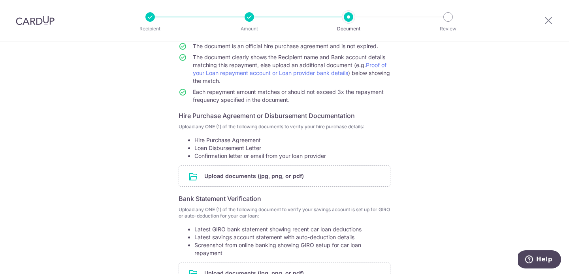
scroll to position [78, 0]
click at [288, 175] on input "file" at bounding box center [284, 175] width 211 height 21
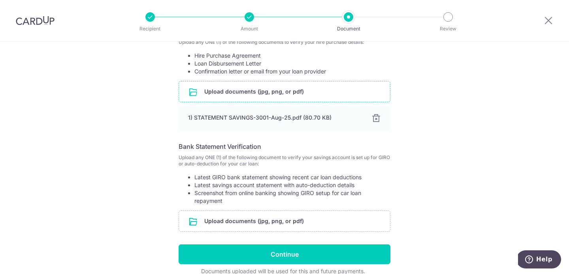
scroll to position [200, 0]
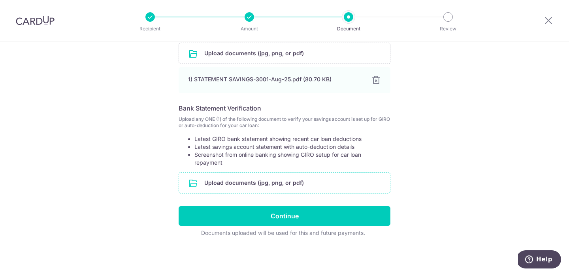
click at [235, 181] on input "file" at bounding box center [284, 183] width 211 height 21
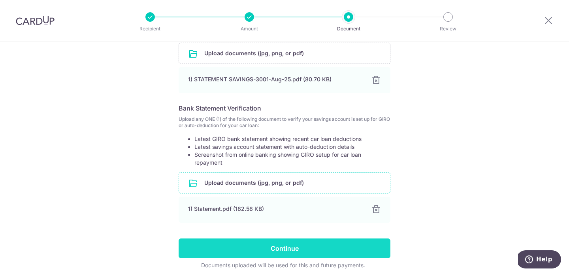
click at [290, 248] on input "Continue" at bounding box center [285, 249] width 212 height 20
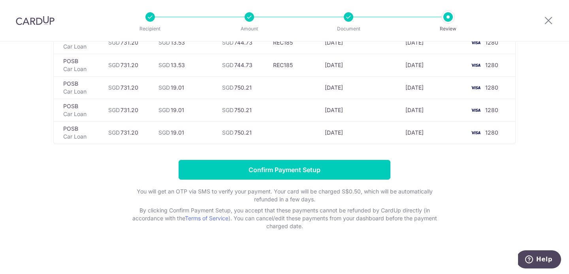
scroll to position [162, 0]
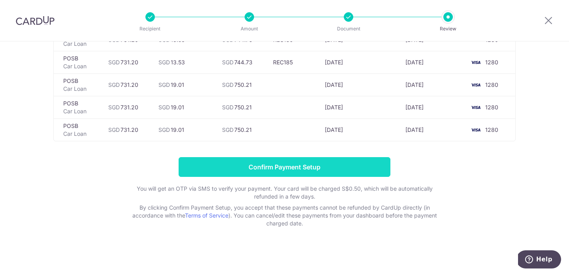
click at [305, 164] on input "Confirm Payment Setup" at bounding box center [285, 167] width 212 height 20
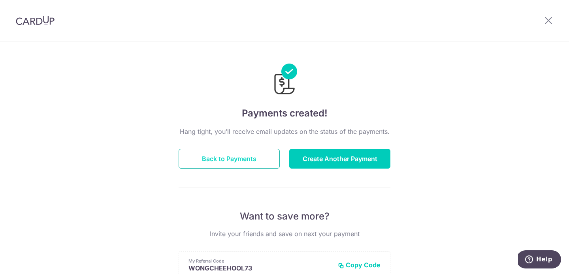
click at [252, 155] on button "Back to Payments" at bounding box center [229, 159] width 101 height 20
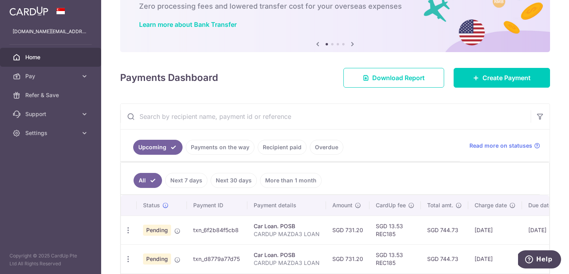
scroll to position [94, 0]
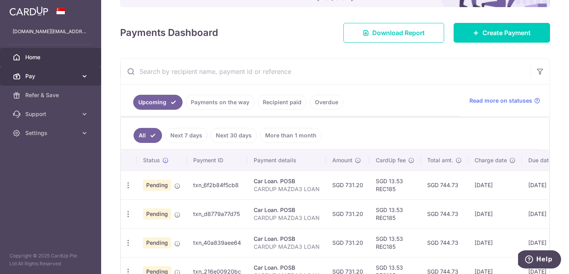
click at [52, 70] on link "Pay" at bounding box center [50, 76] width 101 height 19
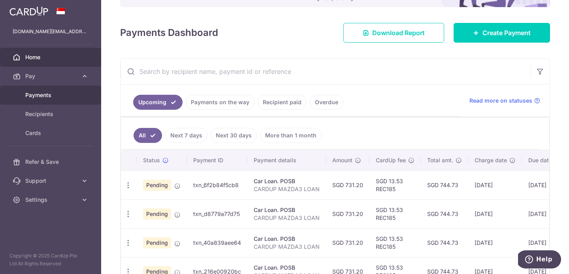
click at [52, 97] on span "Payments" at bounding box center [51, 95] width 52 height 8
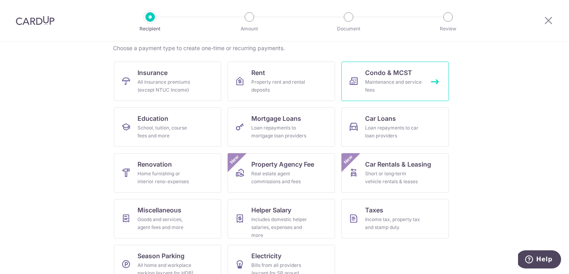
scroll to position [66, 0]
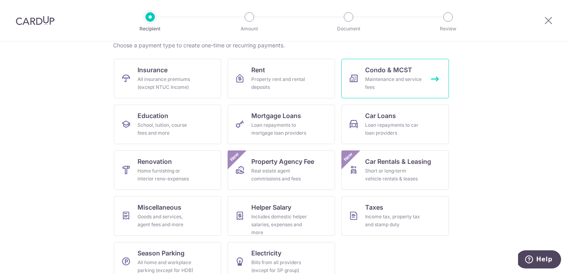
click at [393, 76] on div "Maintenance and service fees" at bounding box center [393, 83] width 57 height 16
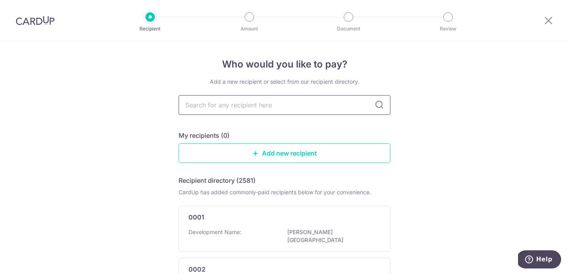
click at [265, 104] on input "text" at bounding box center [285, 105] width 212 height 20
